Goal: Navigation & Orientation: Understand site structure

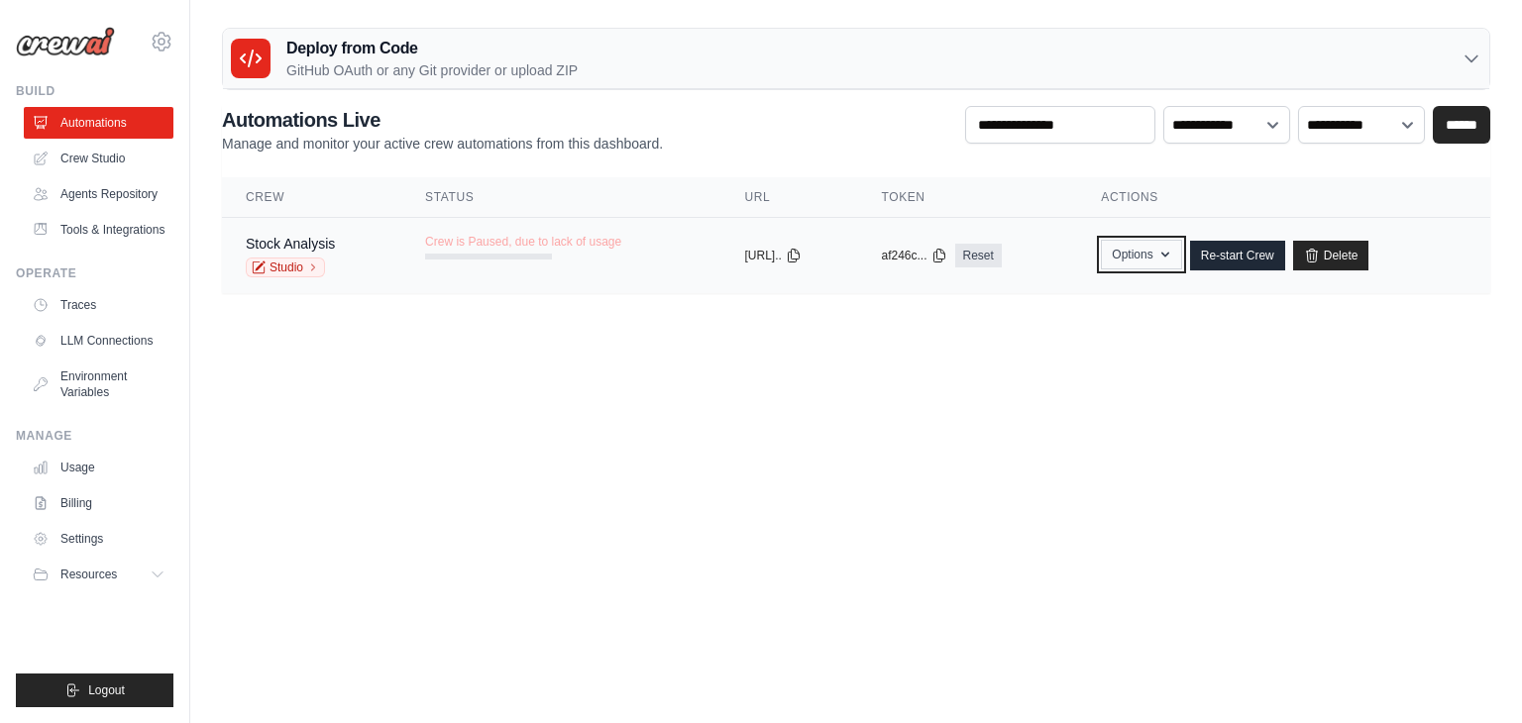
click at [1166, 259] on button "Options" at bounding box center [1141, 255] width 80 height 30
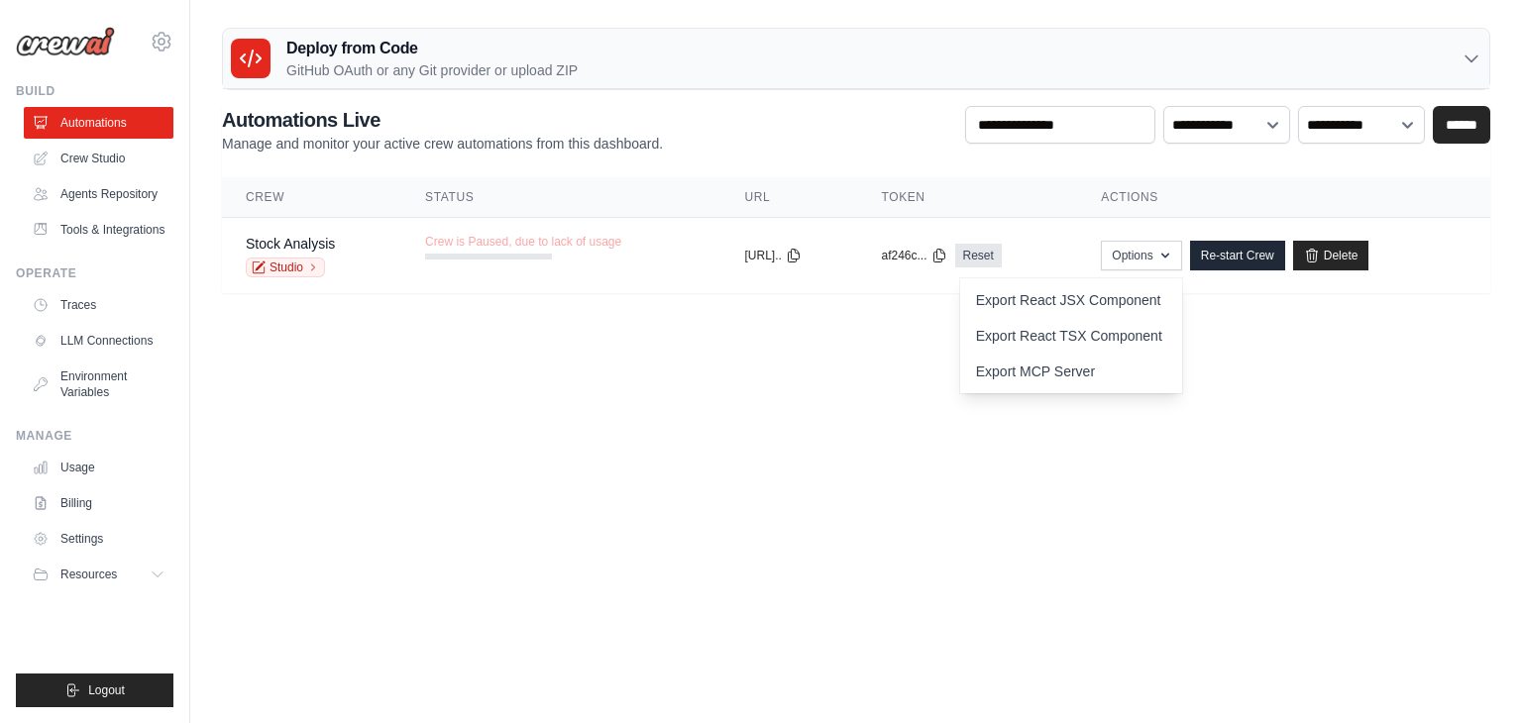
click at [764, 454] on body "dhanashreer15@gmail.com Settings Build Automations" at bounding box center [761, 361] width 1522 height 723
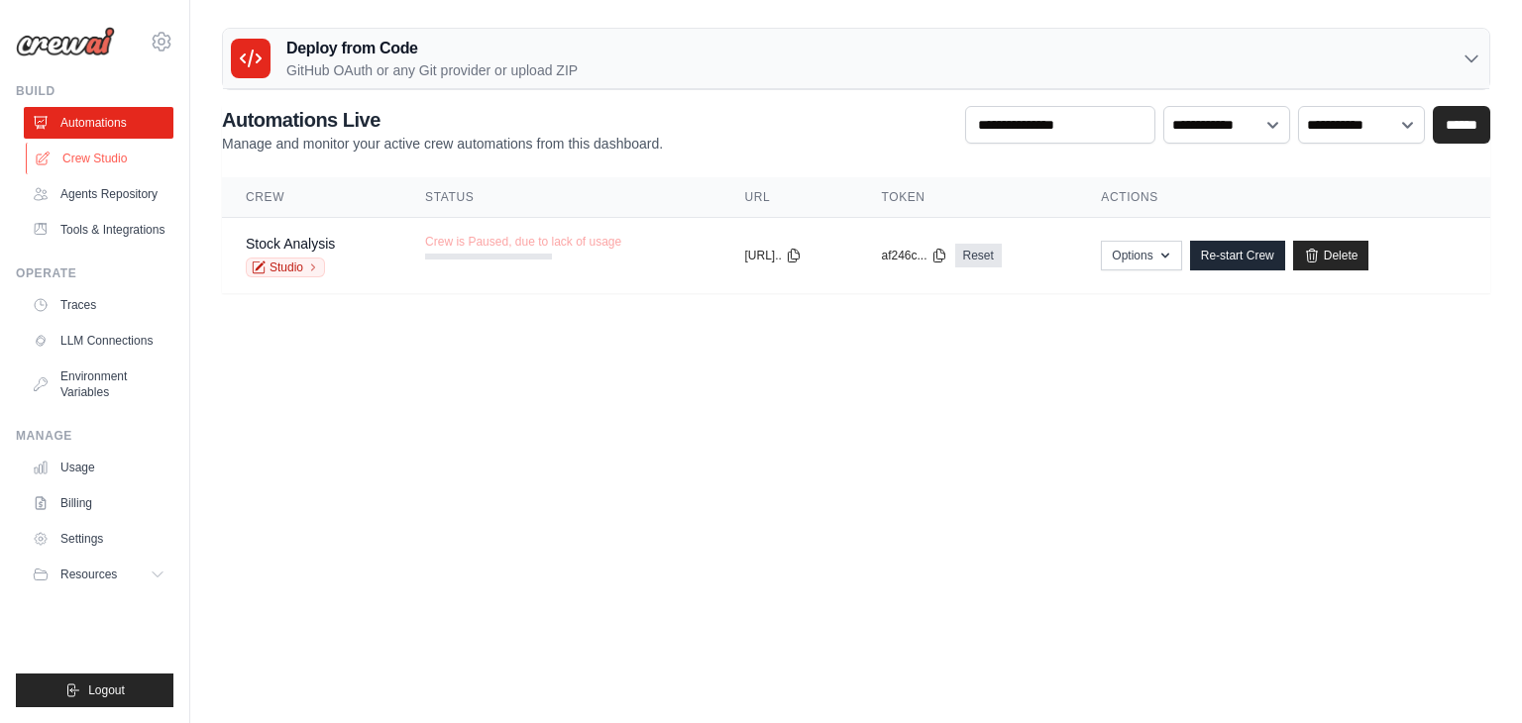
click at [128, 157] on link "Crew Studio" at bounding box center [101, 159] width 150 height 32
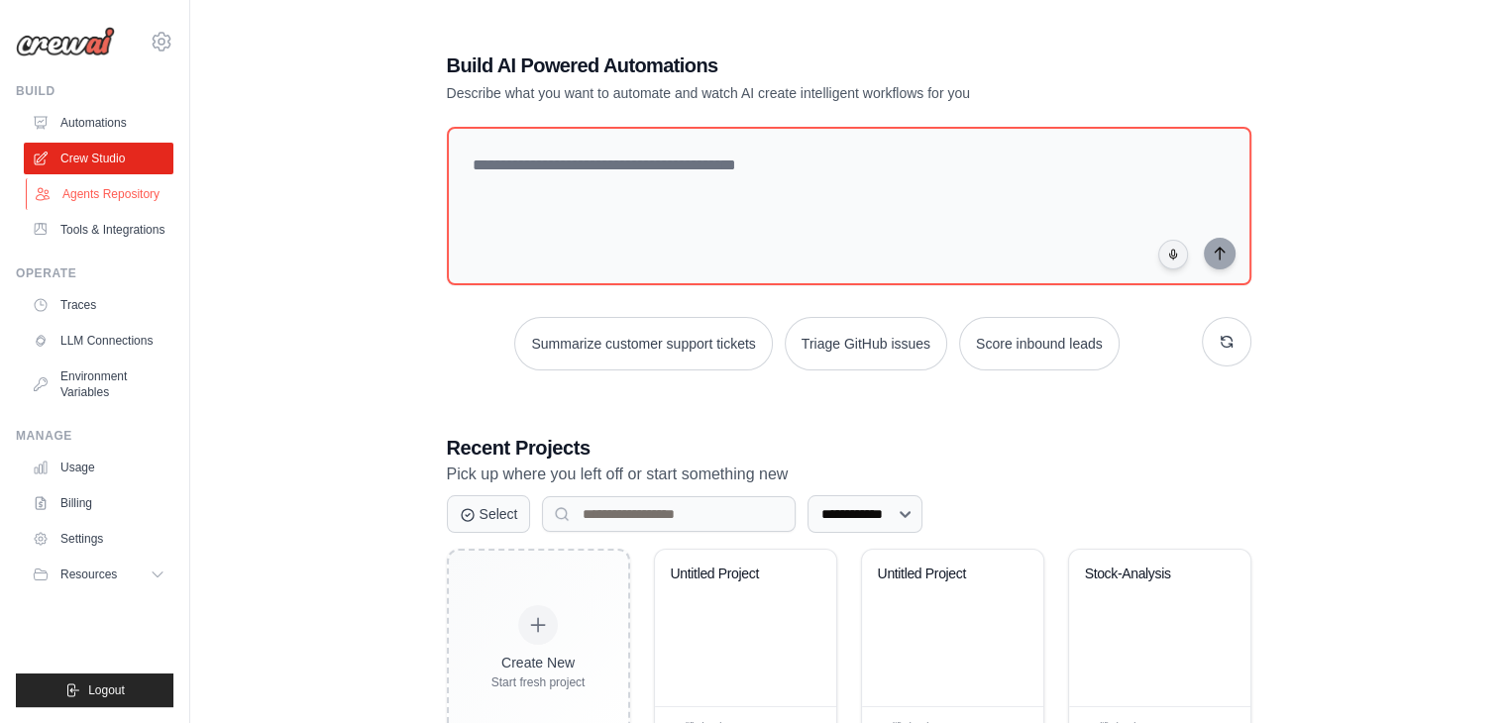
click at [91, 194] on link "Agents Repository" at bounding box center [101, 194] width 150 height 32
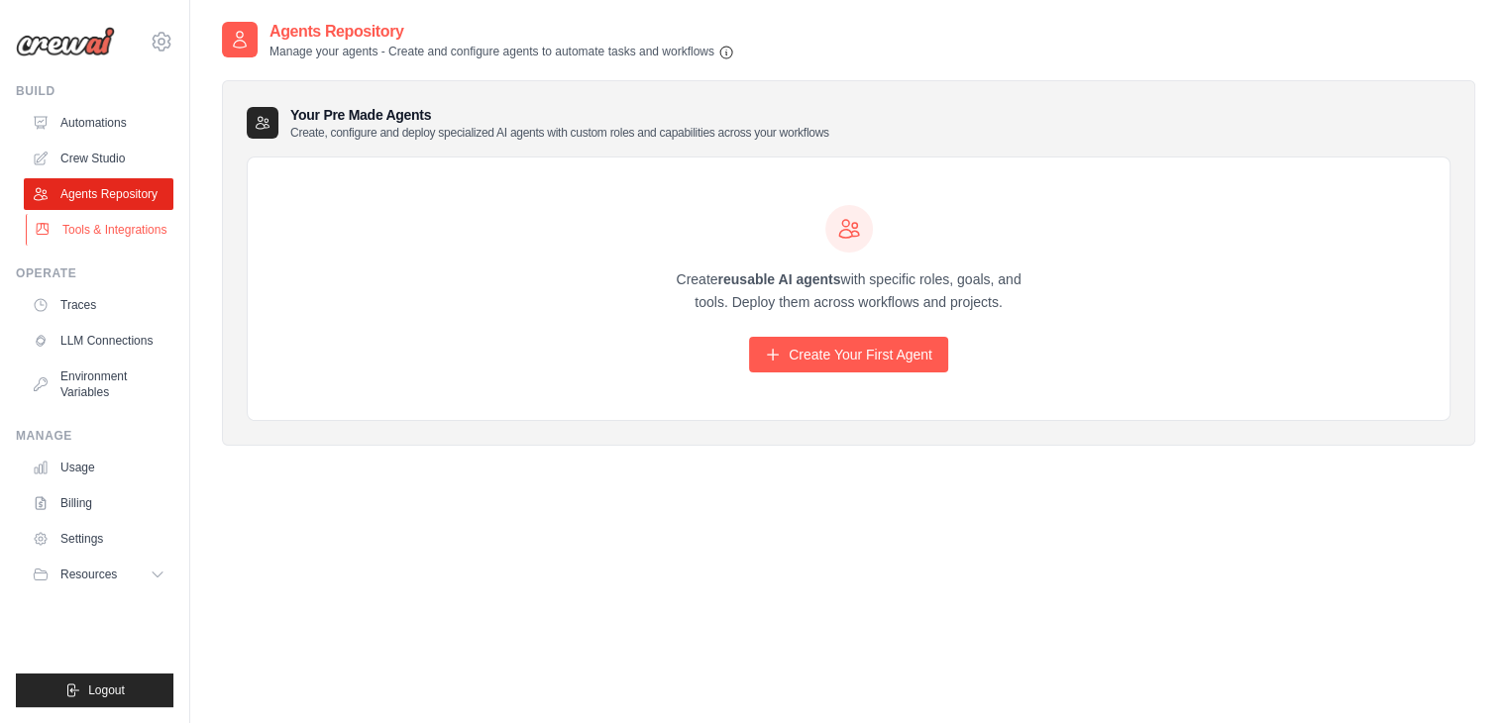
click at [151, 239] on link "Tools & Integrations" at bounding box center [101, 230] width 150 height 32
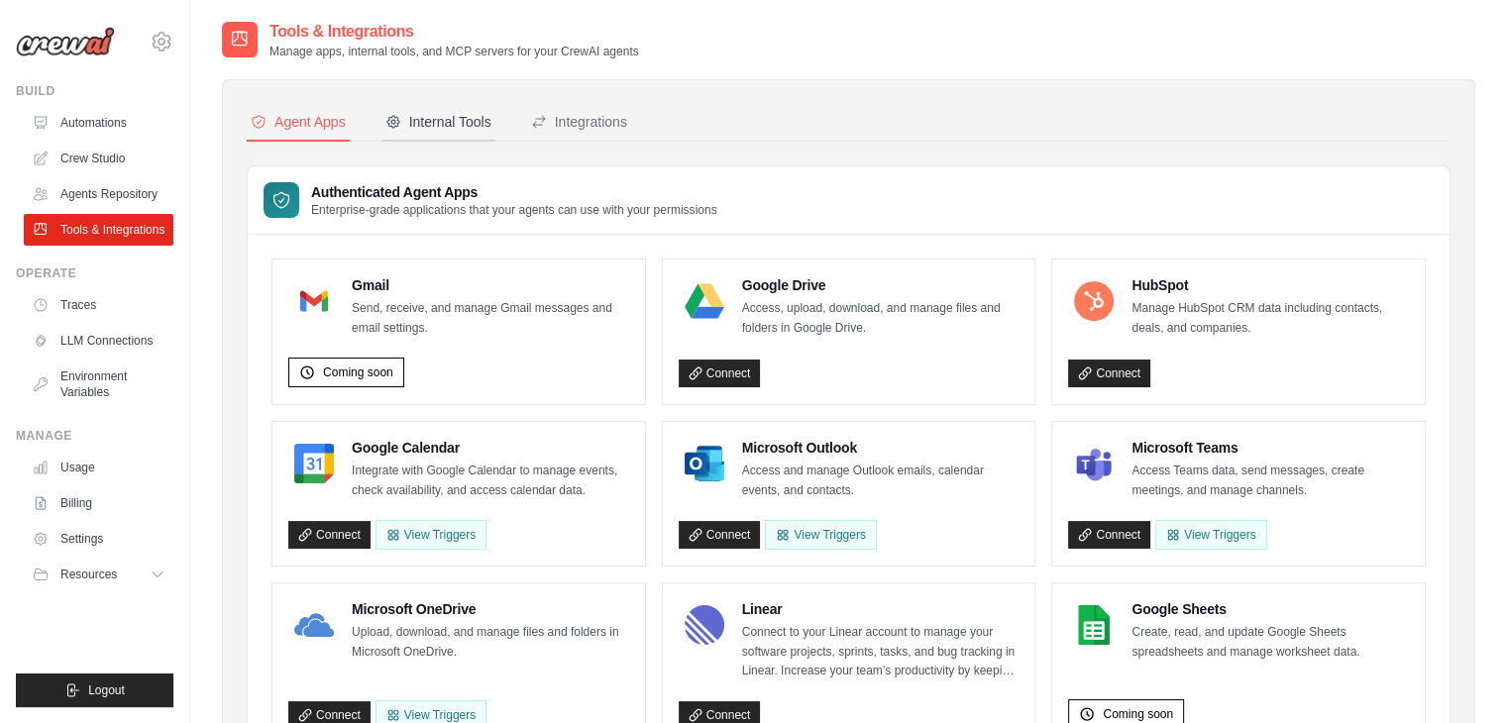
click at [456, 127] on div "Internal Tools" at bounding box center [438, 122] width 106 height 20
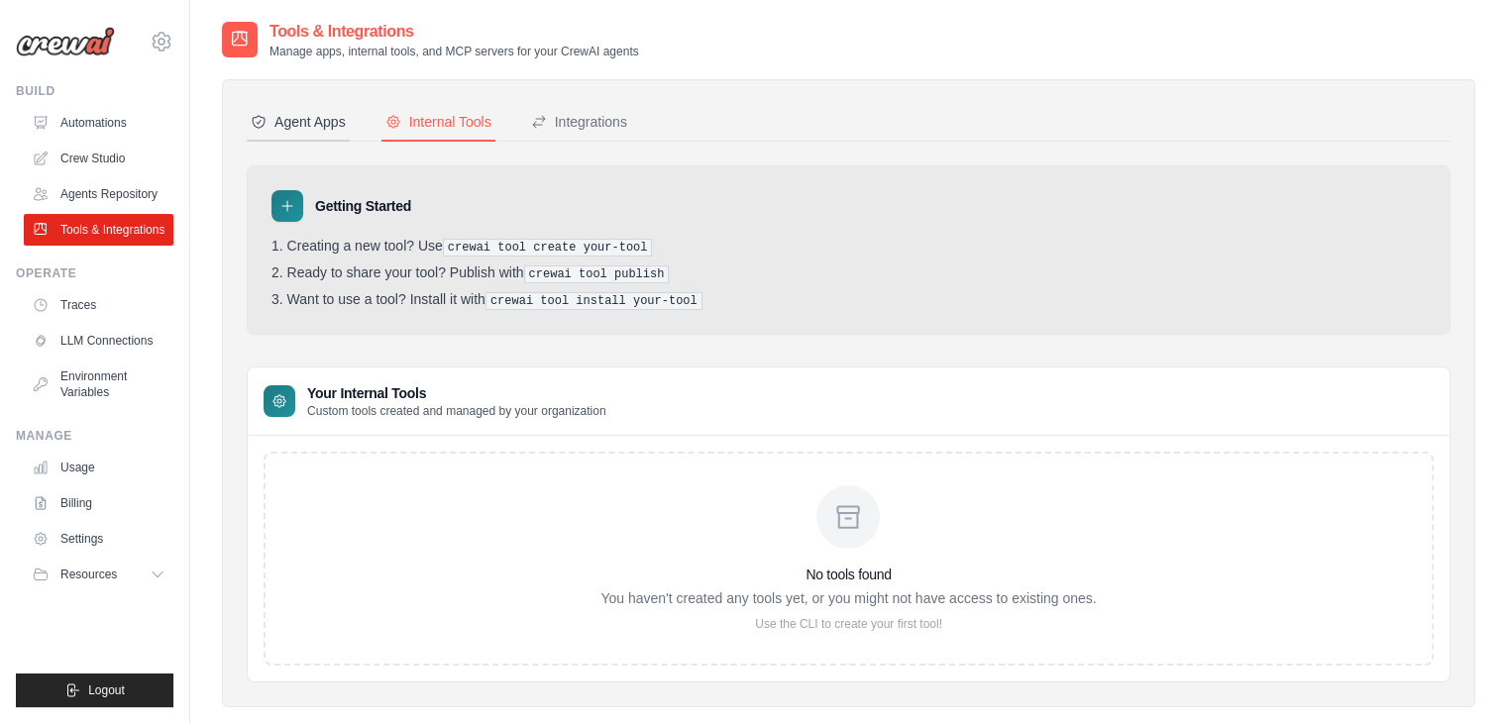
click at [322, 123] on div "Agent Apps" at bounding box center [298, 122] width 95 height 20
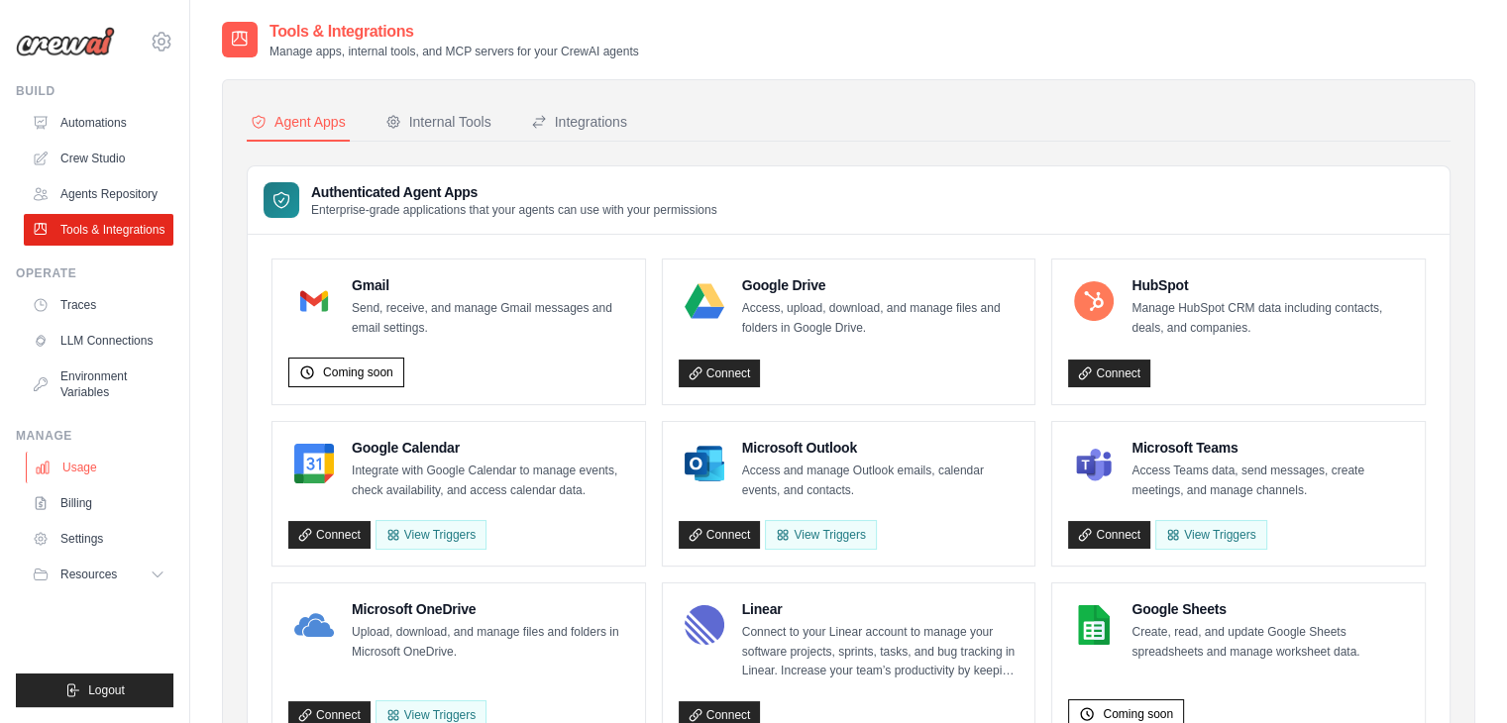
click at [73, 463] on link "Usage" at bounding box center [101, 468] width 150 height 32
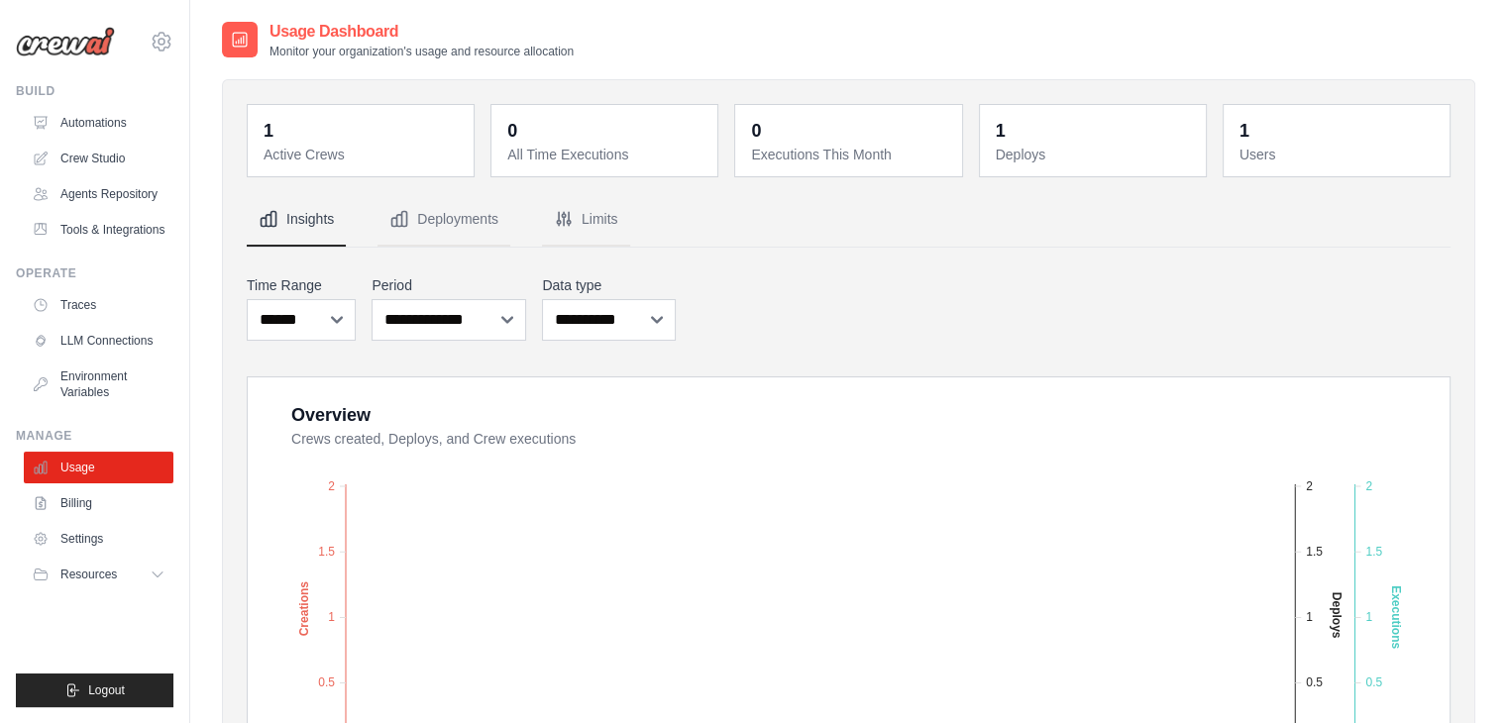
click at [827, 135] on dd "0" at bounding box center [850, 131] width 198 height 28
click at [597, 168] on div "0 All Time Executions" at bounding box center [604, 140] width 226 height 71
click at [464, 223] on button "Deployments" at bounding box center [443, 219] width 133 height 53
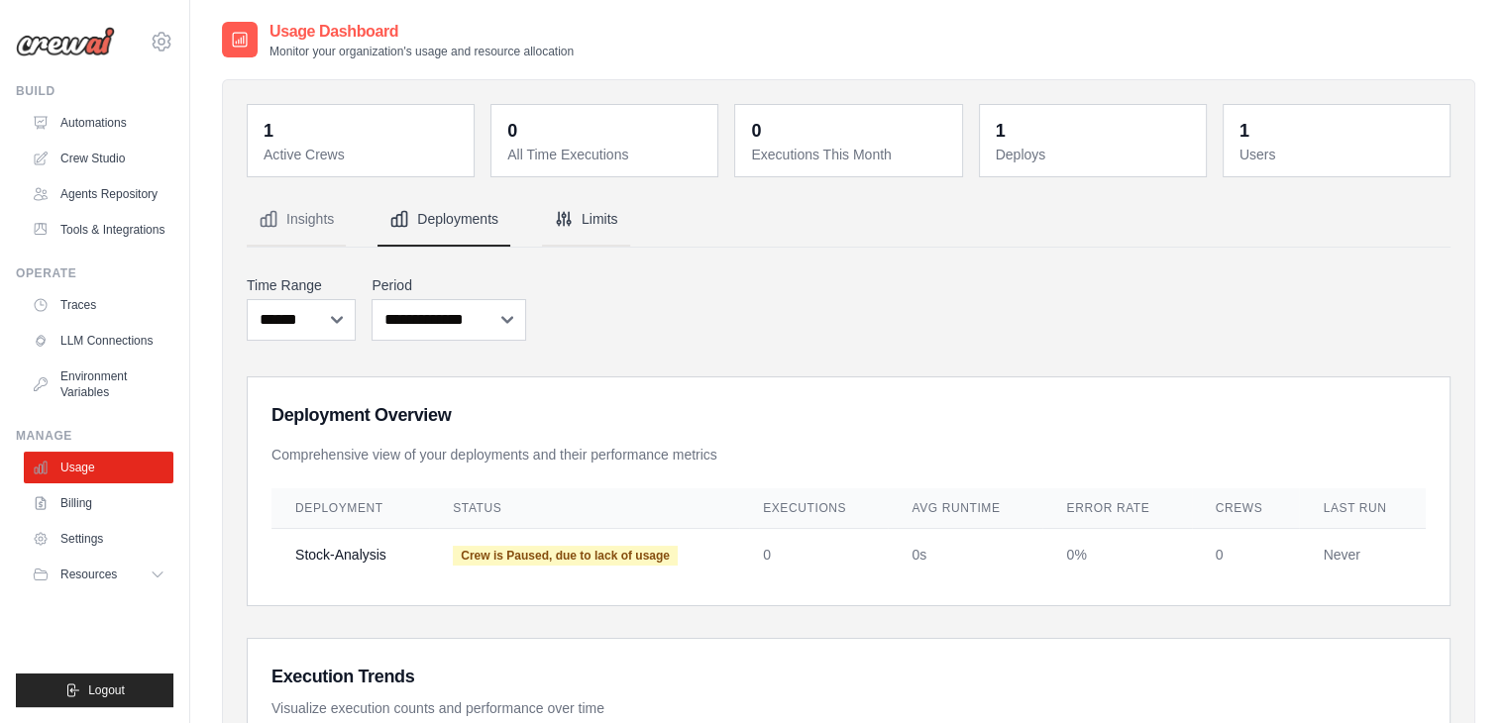
click at [592, 223] on button "Limits" at bounding box center [586, 219] width 88 height 53
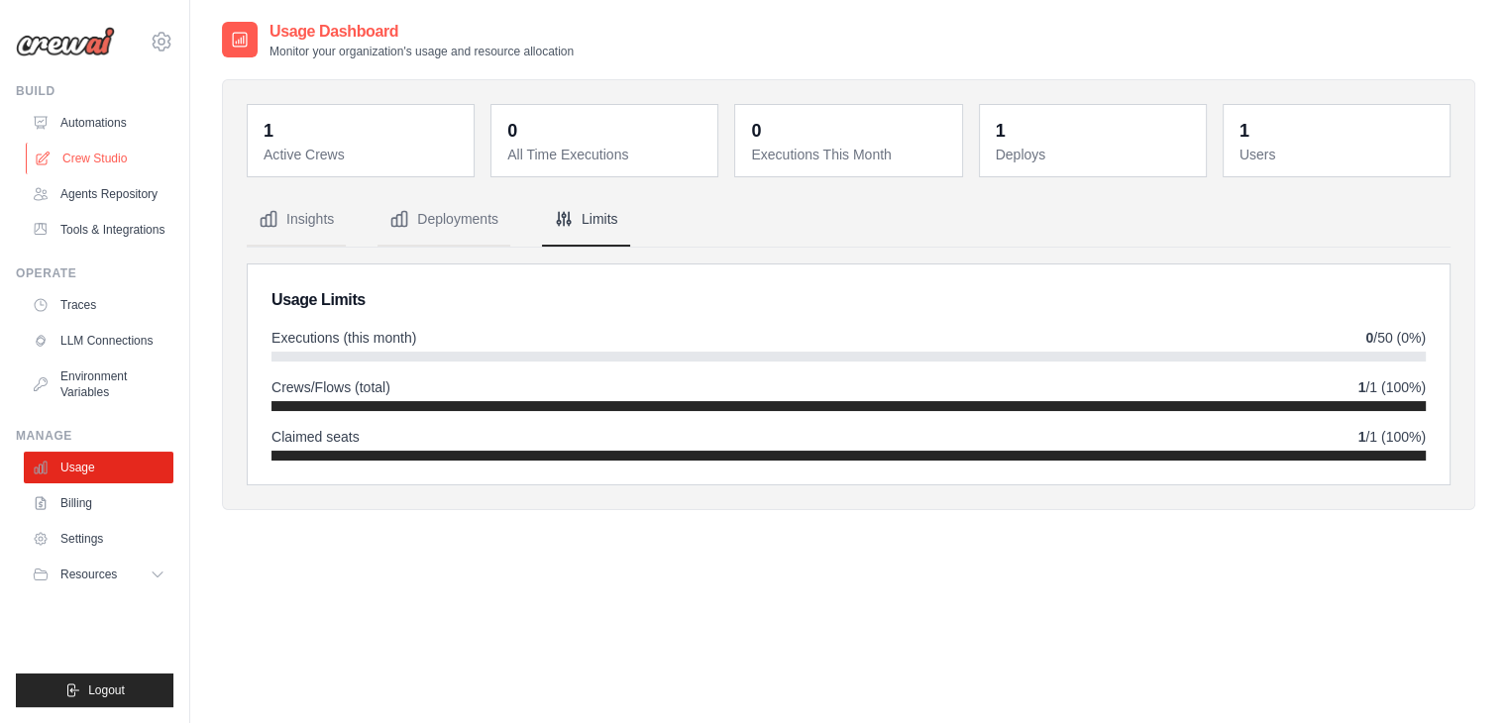
click at [95, 155] on link "Crew Studio" at bounding box center [101, 159] width 150 height 32
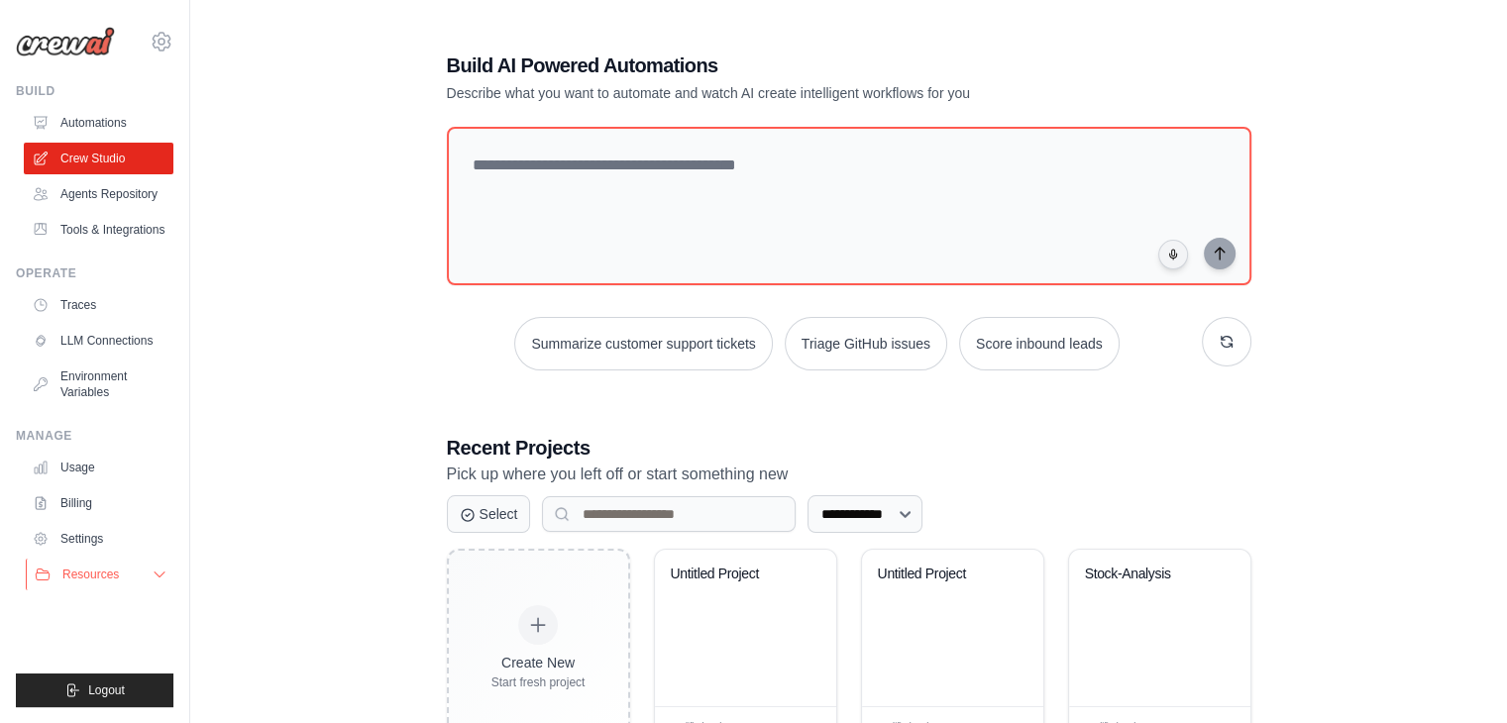
click at [100, 572] on span "Resources" at bounding box center [90, 575] width 56 height 16
